Goal: Task Accomplishment & Management: Use online tool/utility

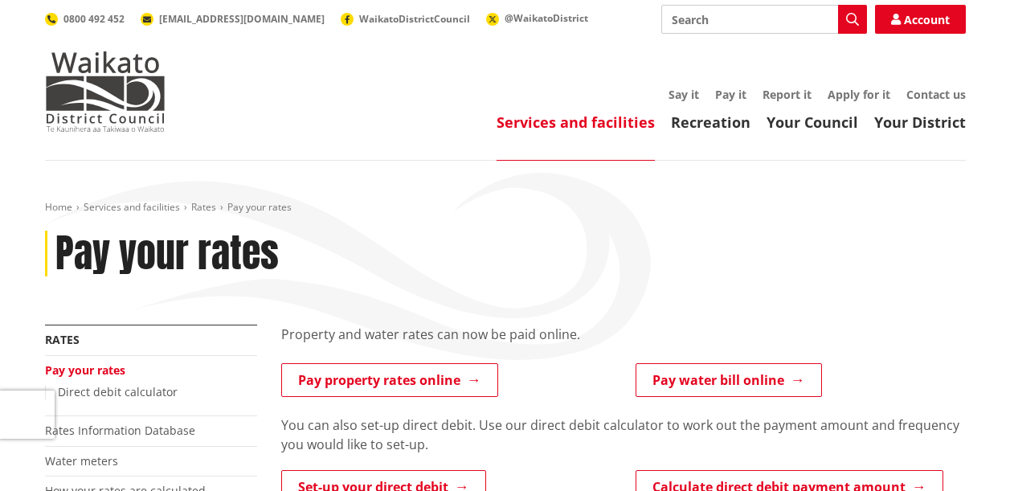
scroll to position [80, 0]
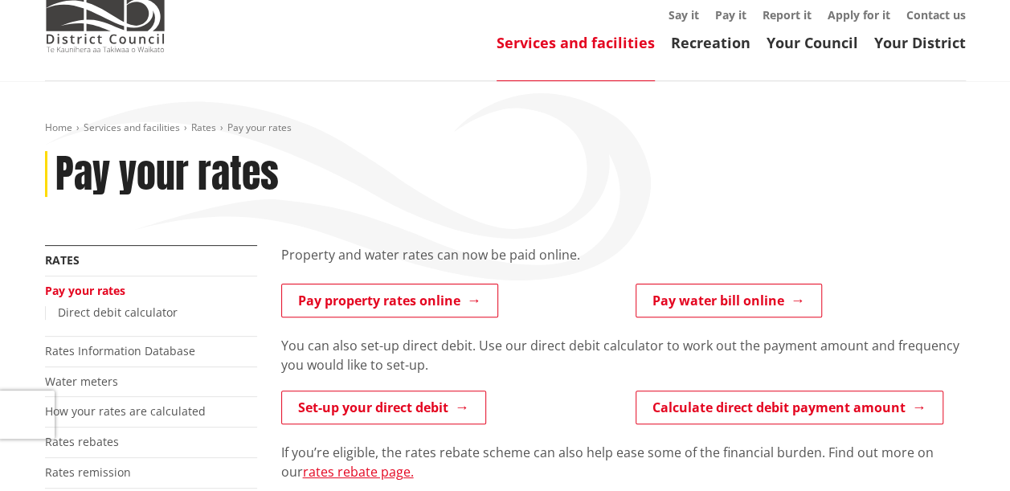
click at [755, 199] on div "Home Services and facilities Rates Pay your rates Pay your rates" at bounding box center [505, 183] width 945 height 124
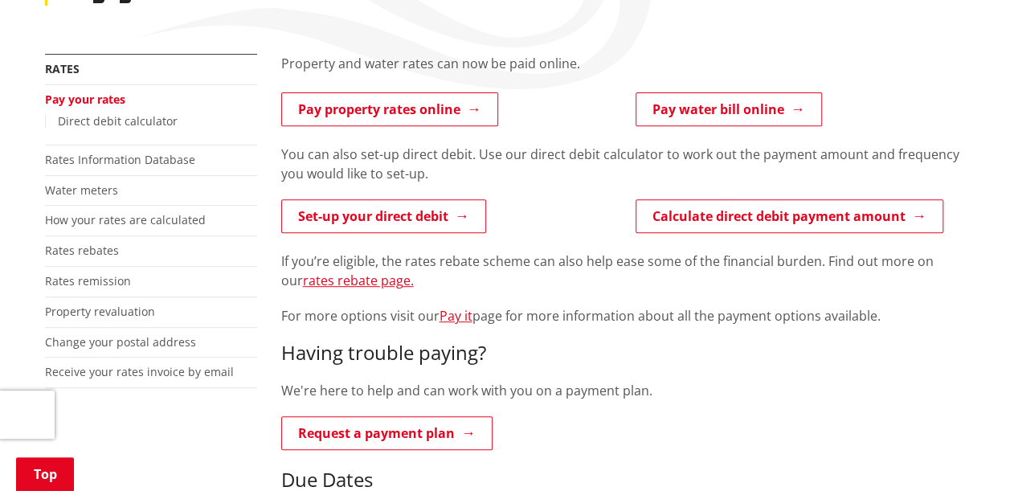
scroll to position [281, 0]
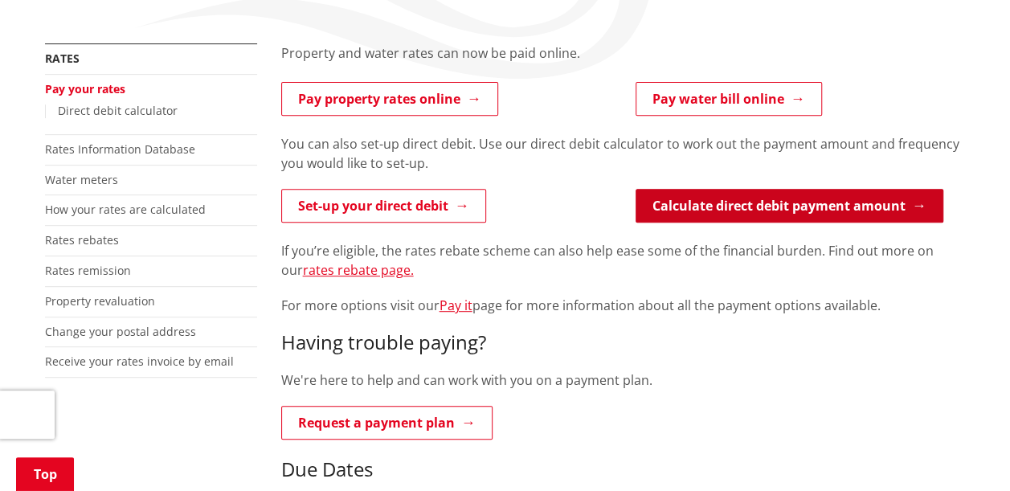
click at [733, 212] on link "Calculate direct debit payment amount" at bounding box center [790, 206] width 308 height 34
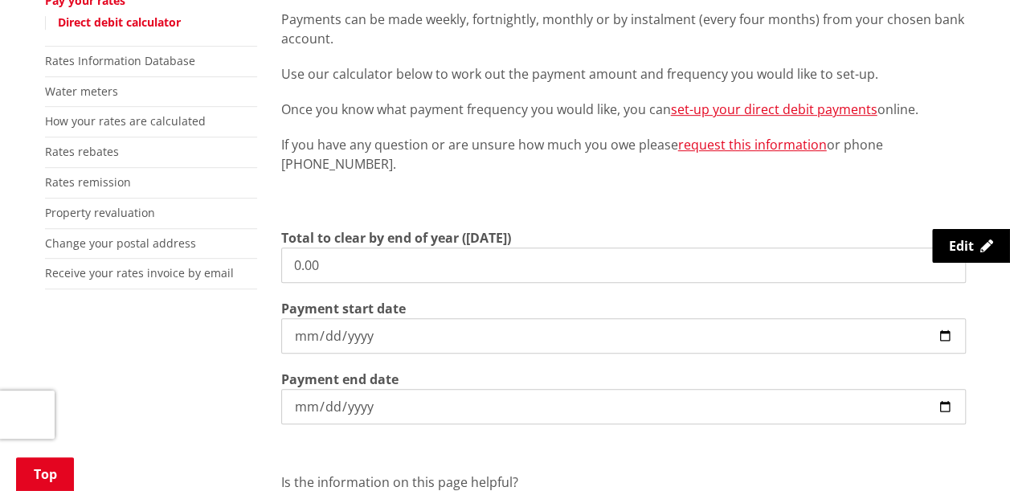
scroll to position [391, 0]
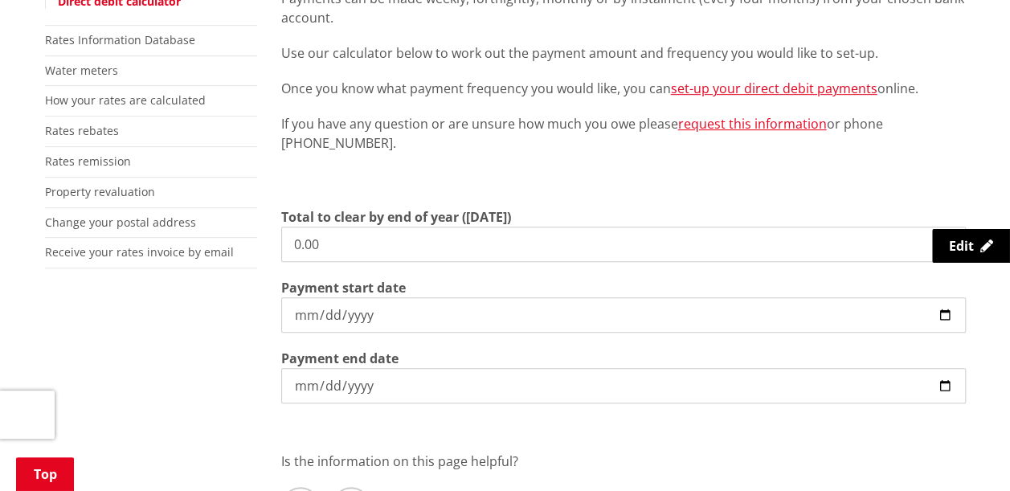
click at [386, 240] on input "0.00" at bounding box center [623, 244] width 685 height 35
type input "0"
type input "8,910.13"
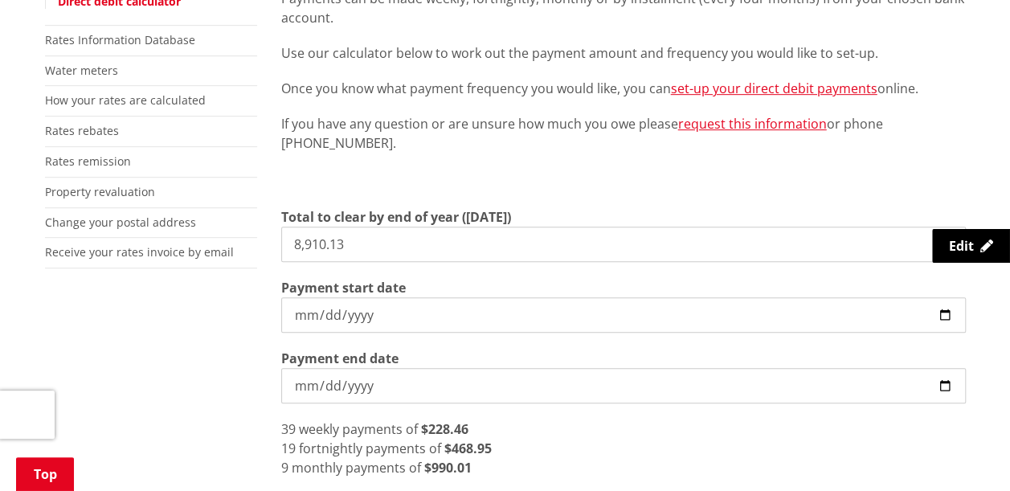
click at [447, 348] on section "Total to clear by end of year (30 June) 8,910.13 Payment start date 2025-10-01 …" at bounding box center [623, 305] width 685 height 196
click at [943, 316] on input "2025-10-01" at bounding box center [623, 314] width 685 height 35
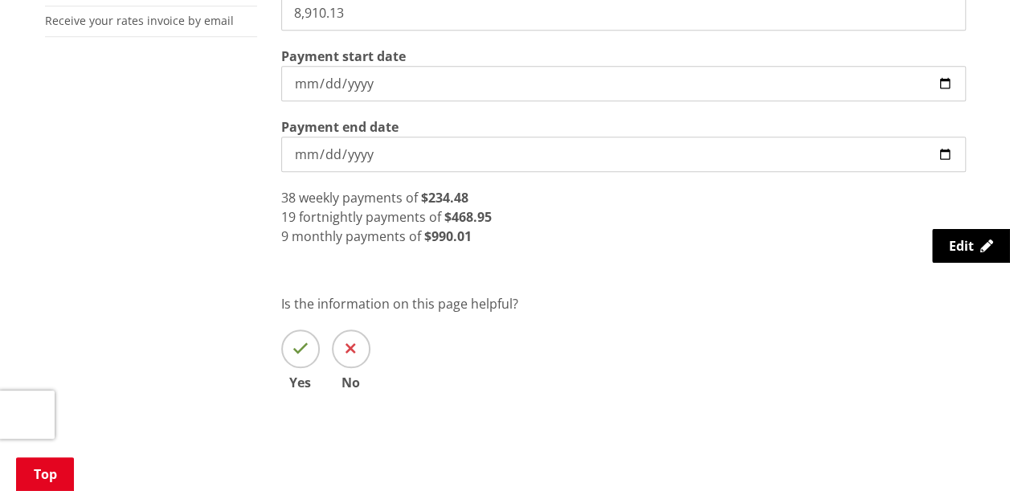
scroll to position [535, 0]
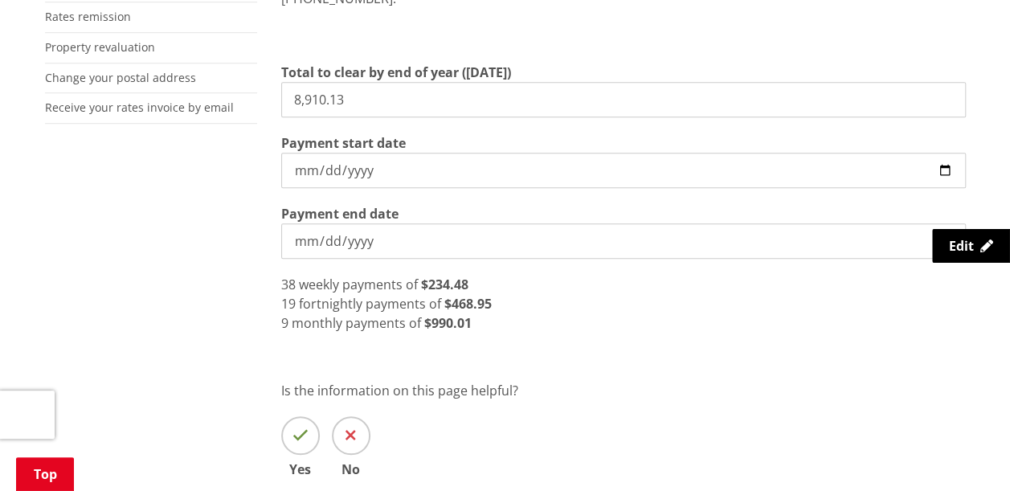
click at [942, 169] on input "2025-10-09" at bounding box center [623, 170] width 685 height 35
click at [950, 169] on input "2025-10-02" at bounding box center [623, 170] width 685 height 35
type input "[DATE]"
click at [695, 338] on div "Direct debit is a simple and convenient way to pay your rates, water and debtor…" at bounding box center [623, 156] width 709 height 735
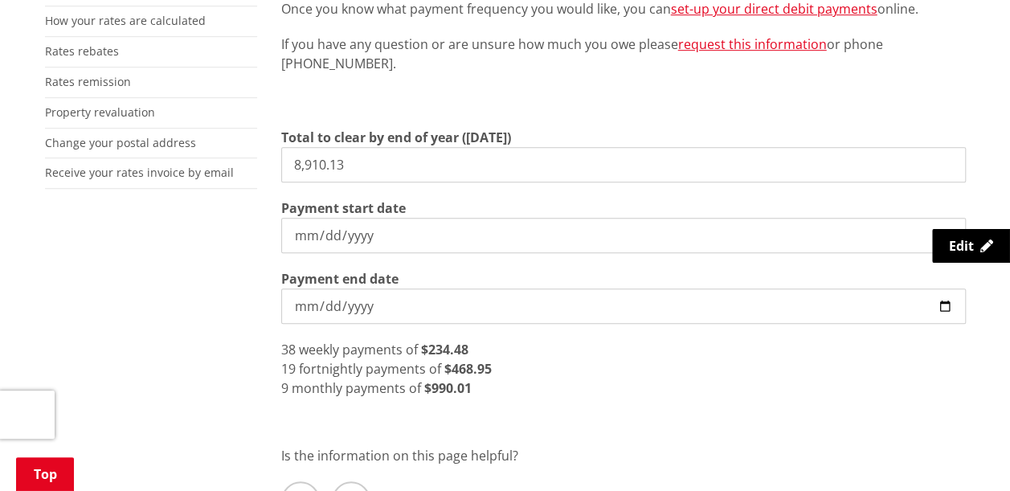
scroll to position [479, 0]
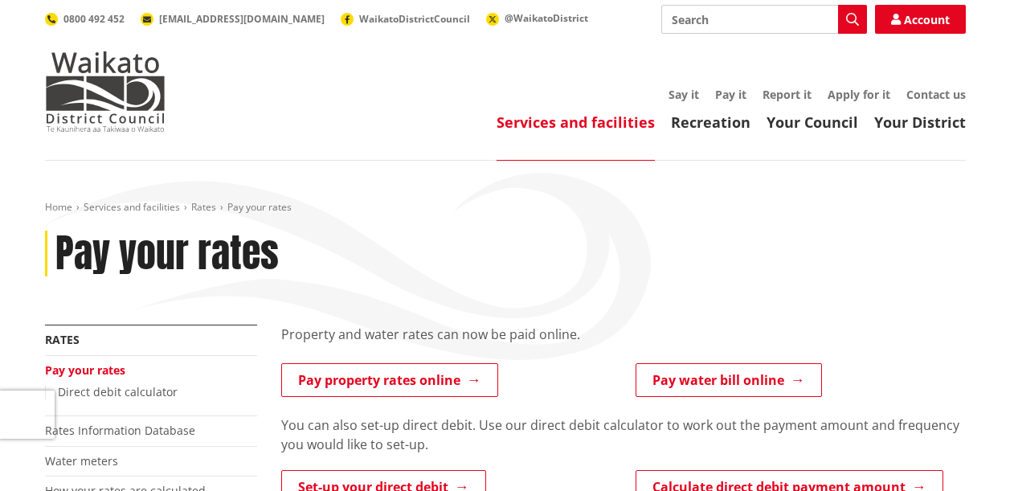
scroll to position [80, 0]
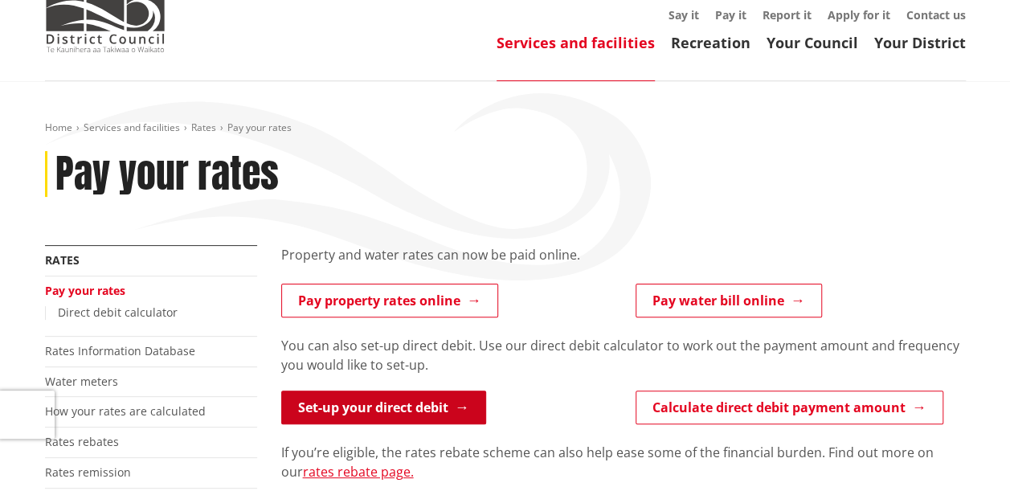
click at [428, 404] on link "Set-up your direct debit" at bounding box center [383, 408] width 205 height 34
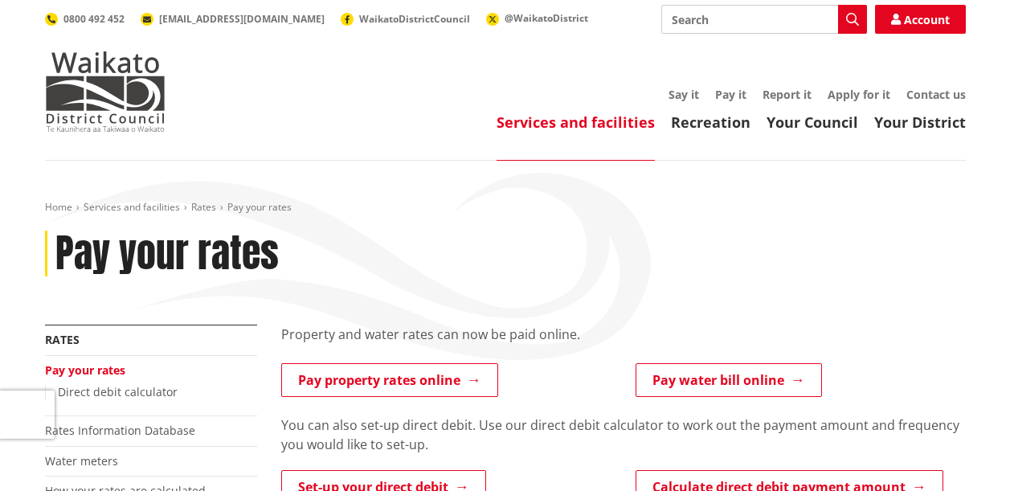
scroll to position [80, 0]
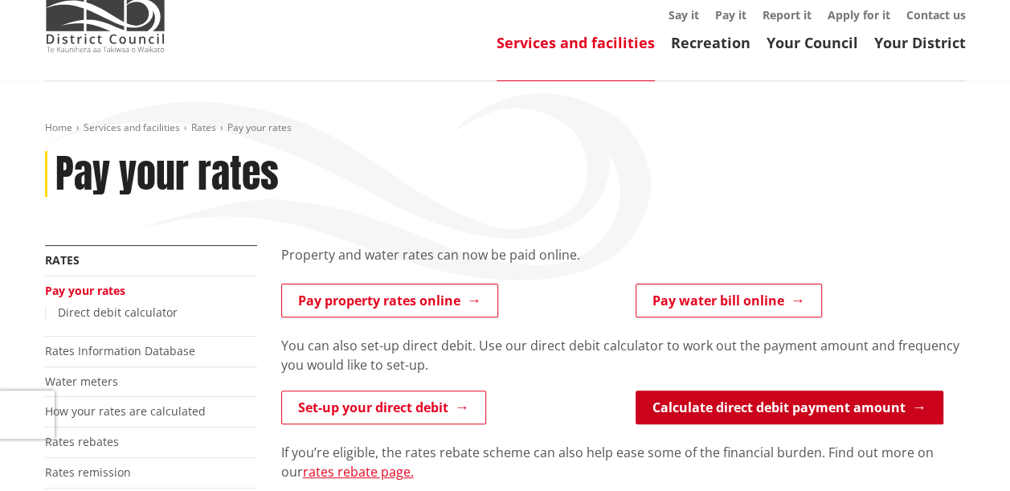
click at [775, 407] on link "Calculate direct debit payment amount" at bounding box center [790, 408] width 308 height 34
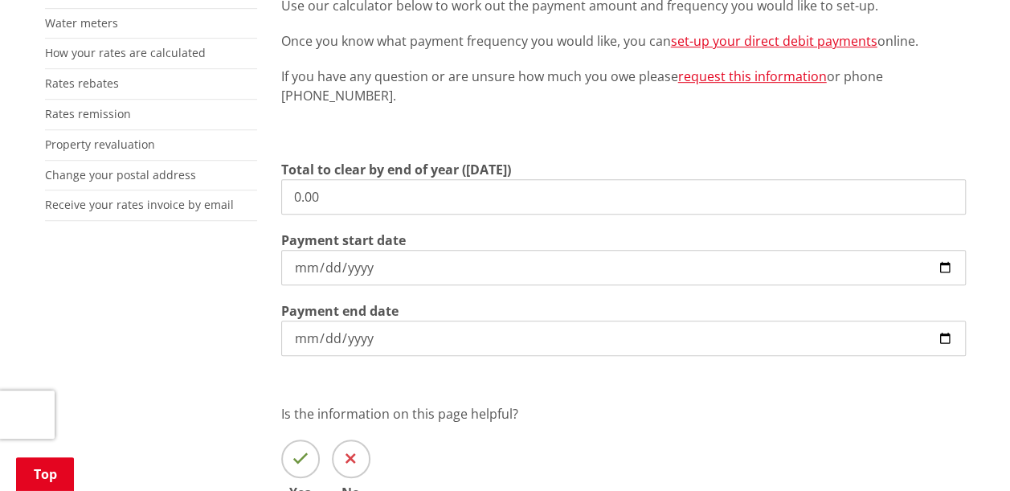
scroll to position [453, 0]
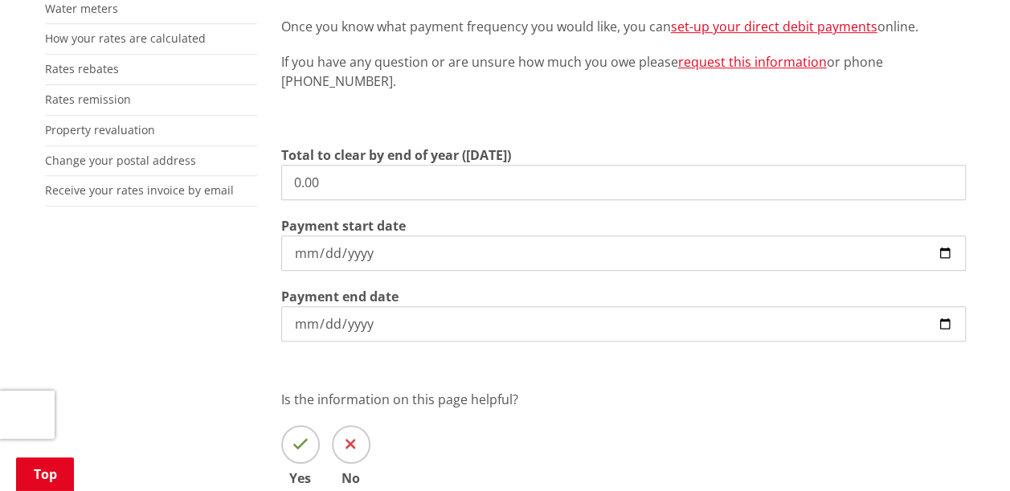
click at [375, 180] on input "0.00" at bounding box center [623, 182] width 685 height 35
type input "0"
type input "1,088.00"
click at [939, 253] on input "[DATE]" at bounding box center [623, 253] width 685 height 35
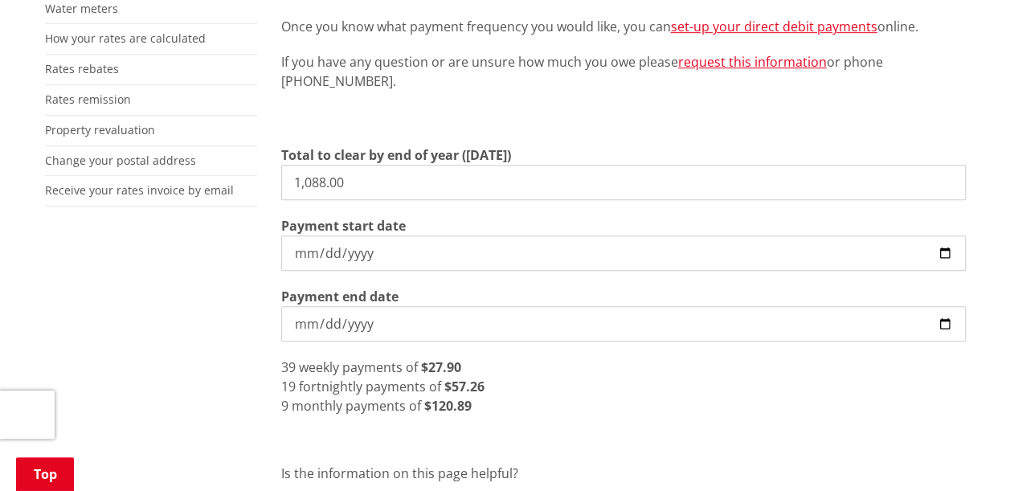
type input "[DATE]"
click at [587, 367] on div "38 weekly payments of $28.63" at bounding box center [623, 367] width 685 height 19
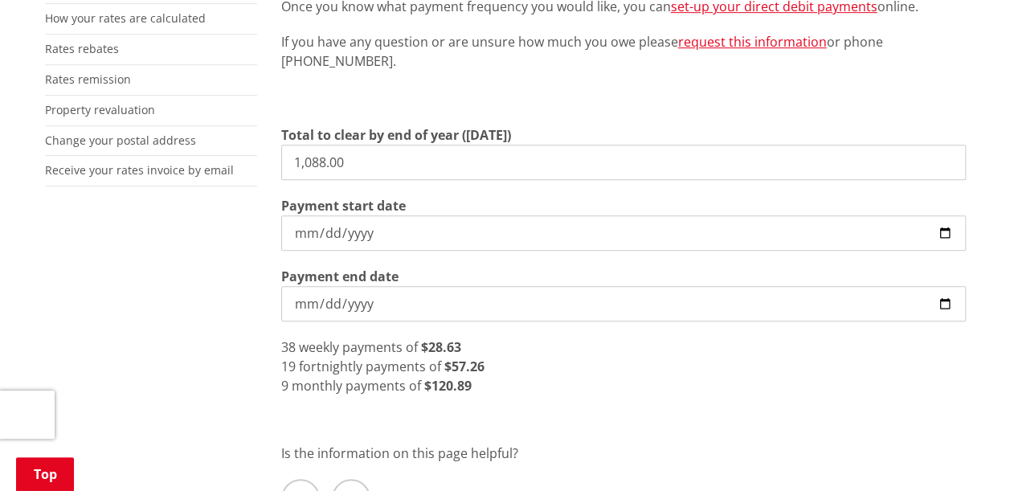
scroll to position [399, 0]
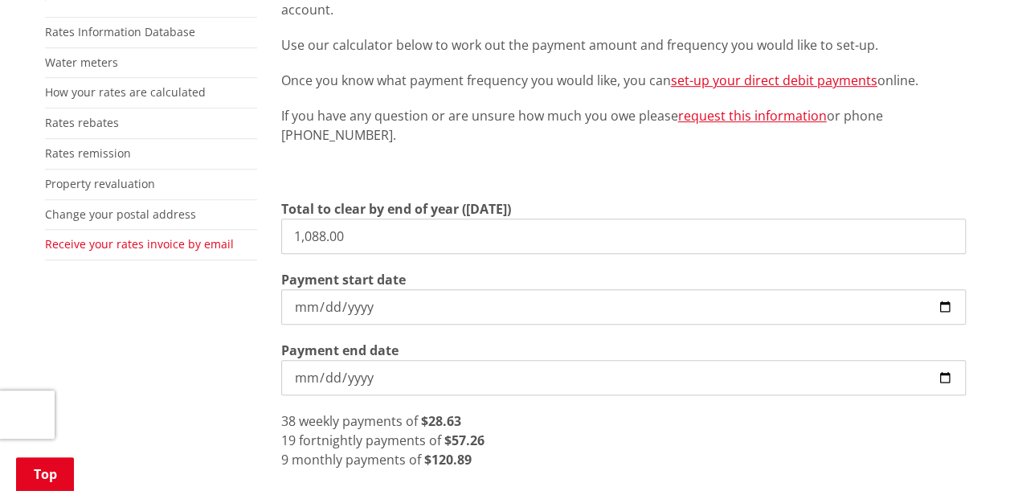
drag, startPoint x: 358, startPoint y: 227, endPoint x: 167, endPoint y: 246, distance: 191.5
click at [167, 246] on div "More from this section Rates Pay your rates Direct debit calculator Rates Infor…" at bounding box center [505, 293] width 945 height 735
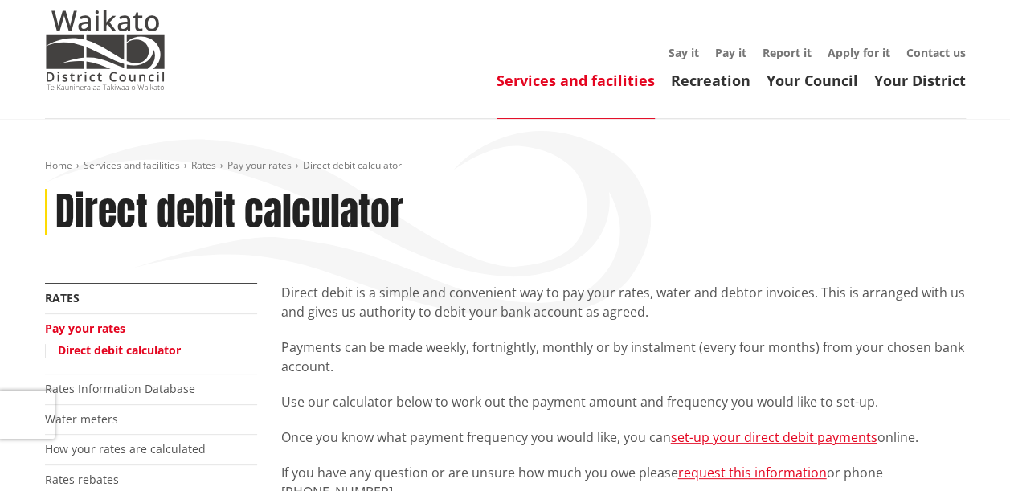
scroll to position [0, 0]
